Goal: Task Accomplishment & Management: Use online tool/utility

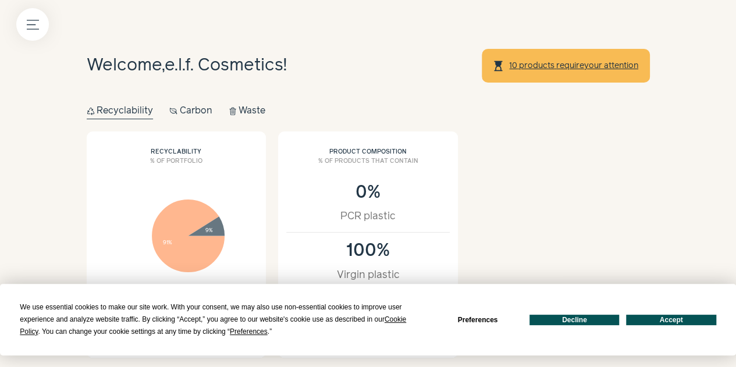
click at [664, 318] on button "Accept" at bounding box center [671, 320] width 90 height 10
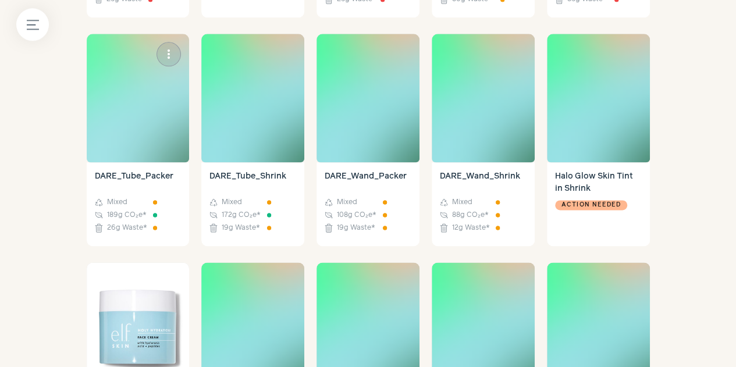
scroll to position [465, 0]
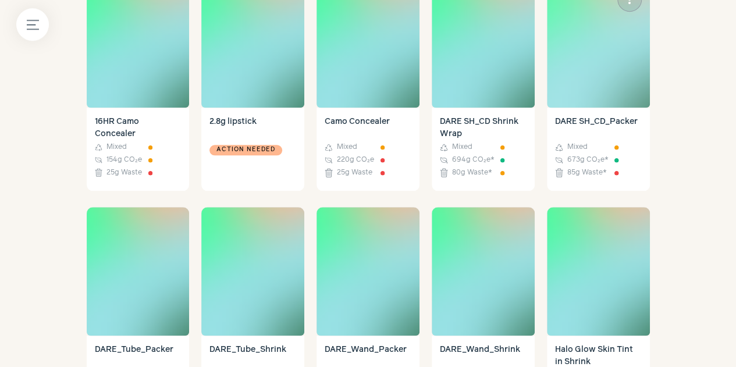
click at [636, 108] on img at bounding box center [598, 43] width 103 height 129
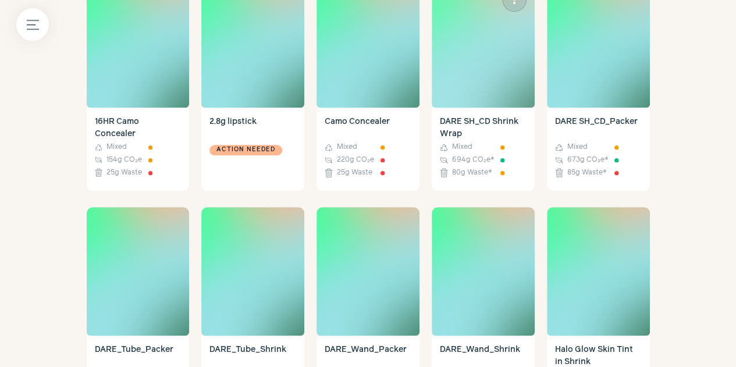
click at [494, 105] on img at bounding box center [483, 43] width 103 height 129
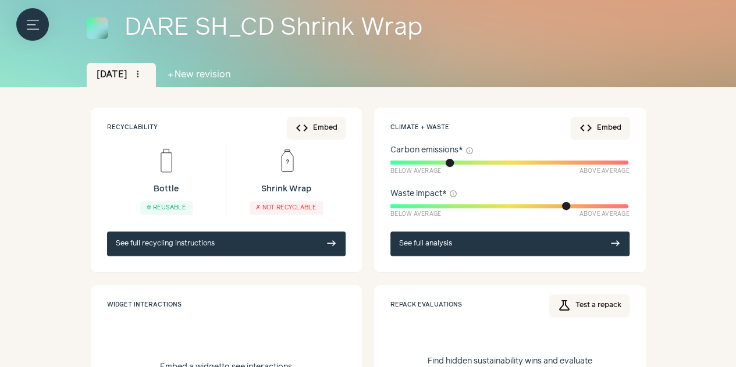
scroll to position [87, 0]
click at [185, 244] on link "See full recycling instructions east" at bounding box center [226, 243] width 239 height 24
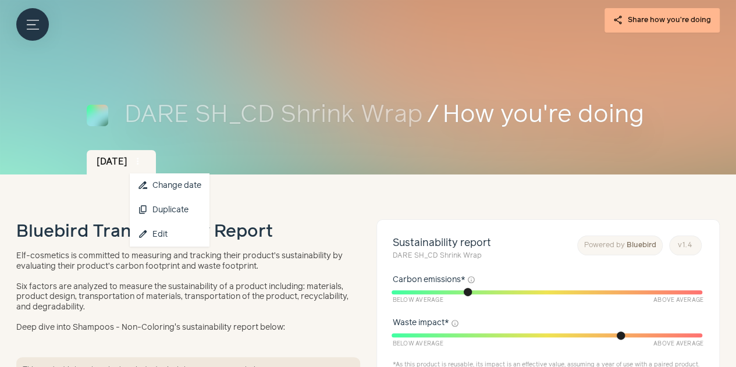
click at [133, 163] on span "more_vert" at bounding box center [138, 161] width 10 height 10
click at [138, 237] on span "edit" at bounding box center [143, 234] width 10 height 10
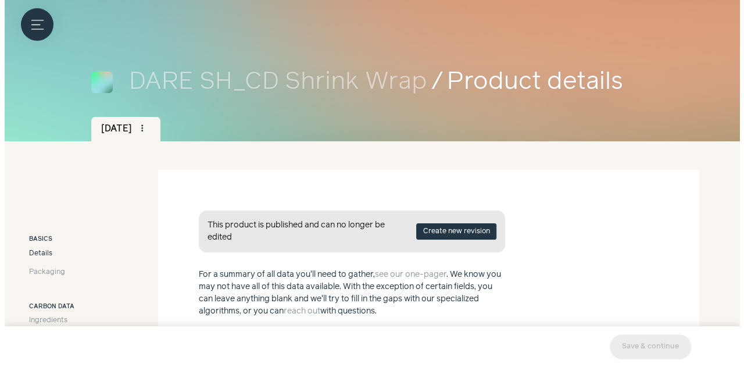
scroll to position [27, 0]
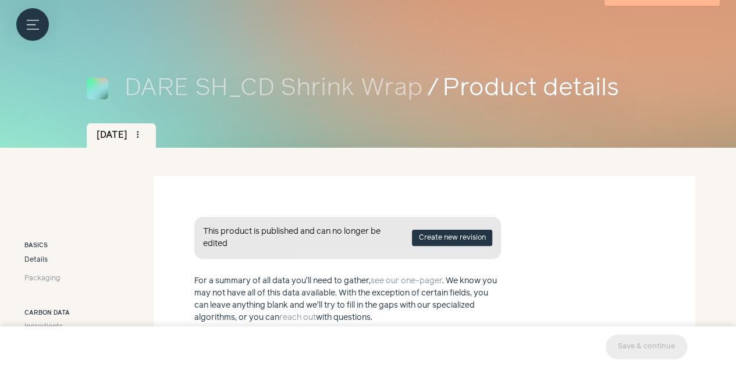
click at [470, 237] on button "Create new revision" at bounding box center [452, 238] width 80 height 16
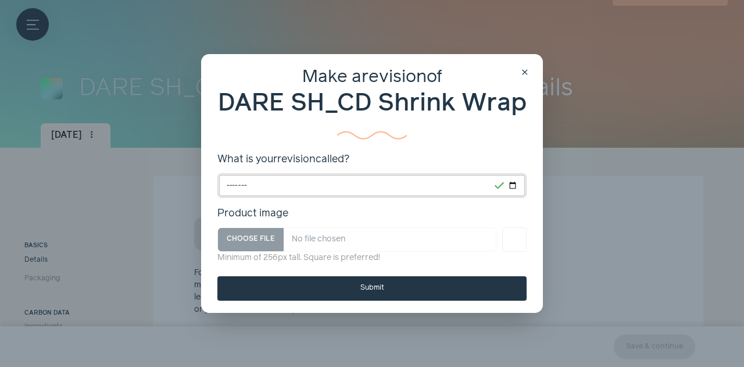
click at [300, 184] on input "*******" at bounding box center [372, 185] width 309 height 24
click at [298, 187] on input "*******" at bounding box center [372, 185] width 309 height 24
click at [320, 292] on button "Submit" at bounding box center [372, 288] width 309 height 24
